Goal: Find specific page/section: Find specific page/section

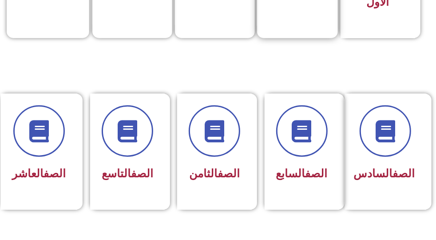
scroll to position [355, 0]
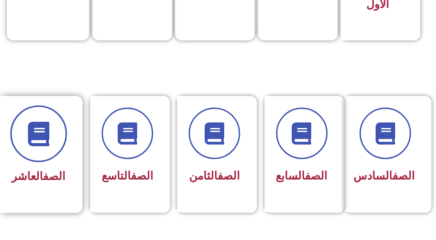
click at [46, 132] on icon at bounding box center [38, 133] width 24 height 24
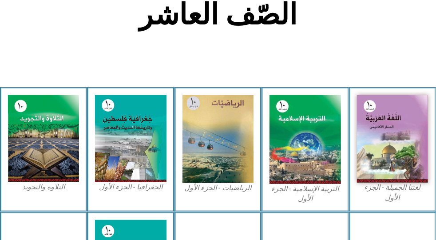
scroll to position [267, 0]
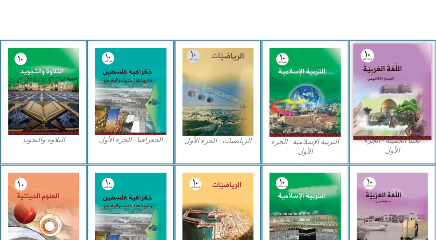
click at [386, 69] on img at bounding box center [393, 92] width 78 height 96
